Goal: Task Accomplishment & Management: Complete application form

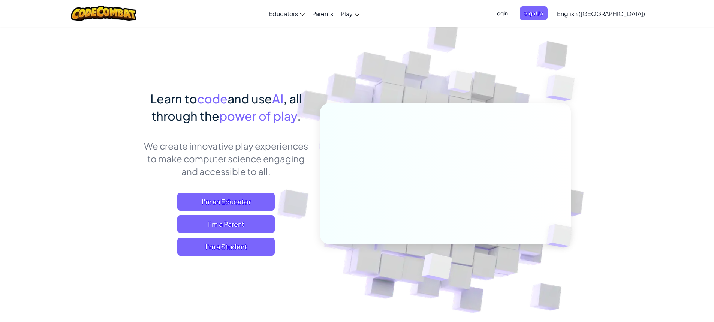
click at [512, 12] on span "Login" at bounding box center [501, 13] width 22 height 14
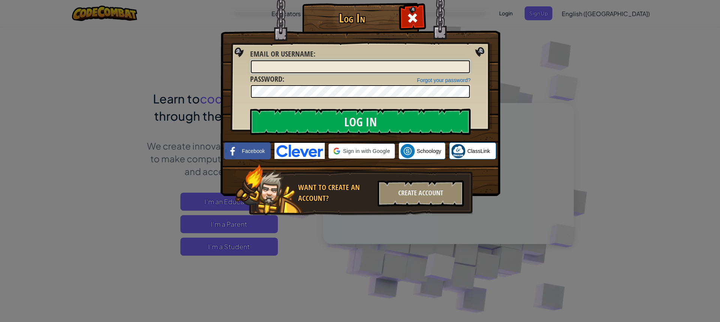
type input "[EMAIL_ADDRESS][DOMAIN_NAME]"
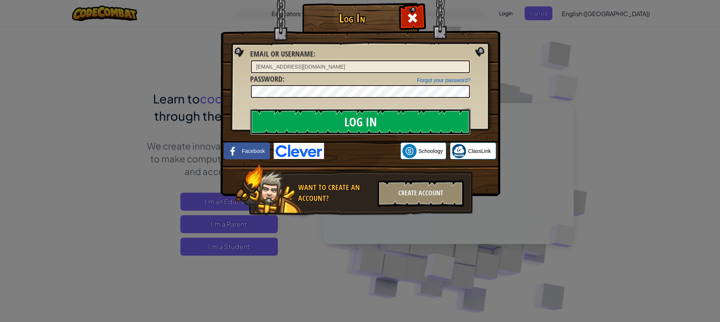
click at [356, 117] on input "Log In" at bounding box center [360, 122] width 220 height 26
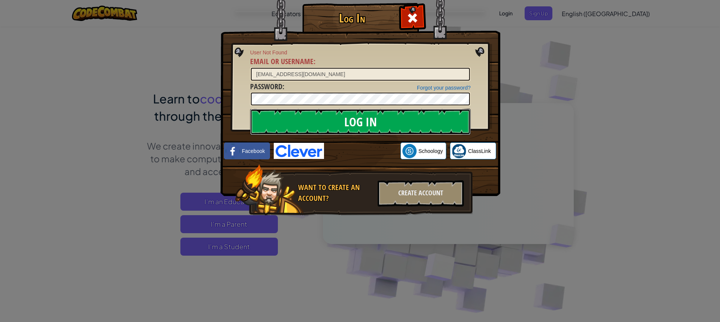
click at [447, 123] on input "Log In" at bounding box center [360, 122] width 220 height 26
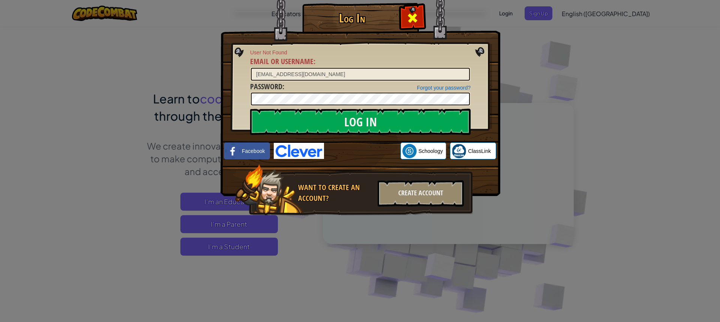
click at [413, 14] on span at bounding box center [412, 18] width 12 height 12
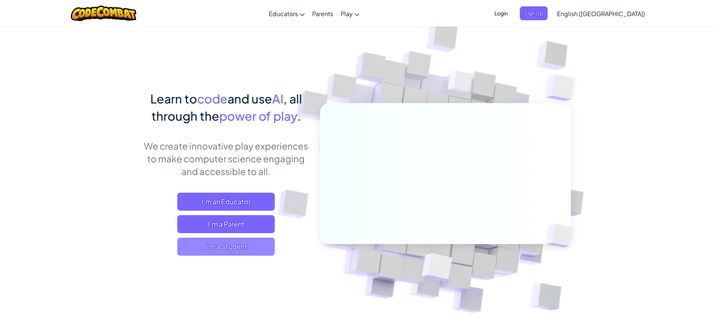
click at [259, 242] on span "I'm a Student" at bounding box center [225, 247] width 97 height 18
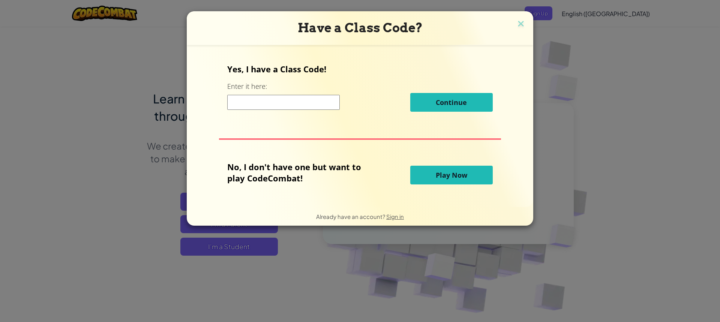
click at [305, 107] on input at bounding box center [283, 102] width 112 height 15
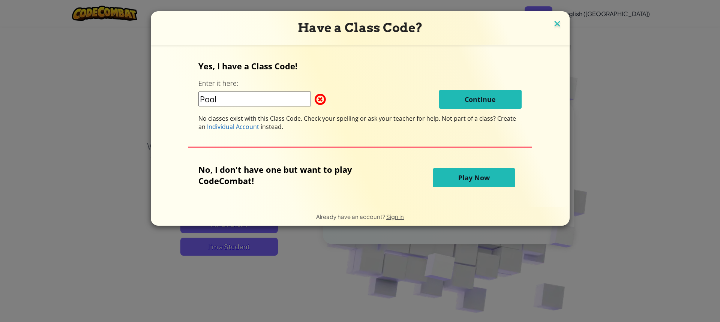
type input "Pool"
click at [553, 22] on img at bounding box center [557, 24] width 10 height 11
